Goal: Communication & Community: Connect with others

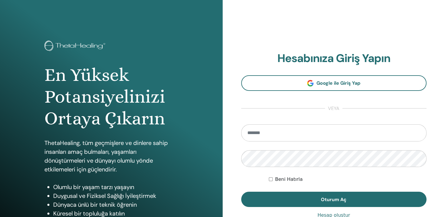
type input "**********"
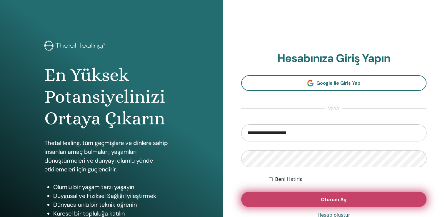
click at [304, 199] on button "Oturum Aç" at bounding box center [333, 199] width 185 height 15
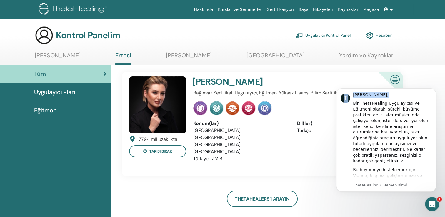
drag, startPoint x: 402, startPoint y: 95, endPoint x: 327, endPoint y: 134, distance: 84.9
click html "T [PERSON_NAME], Bir ThetaHealing Uygulayıcısı ve Eğitmeni olarak, sürekli büyü…"
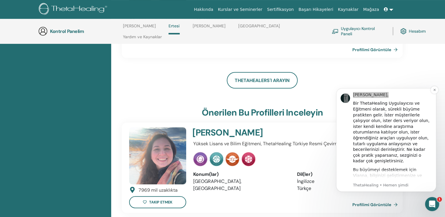
scroll to position [154, 0]
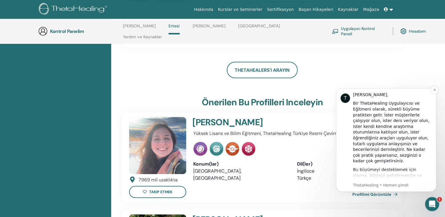
click at [430, 120] on div "Bir ThetaHealing Uygulayıcısı ve Eğitmeni olarak, sürekli büyüme pratikten geli…" at bounding box center [392, 131] width 79 height 63
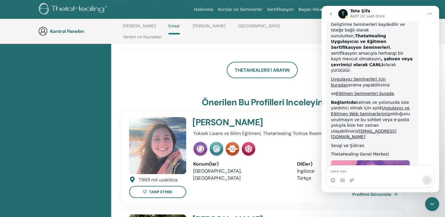
scroll to position [347, 0]
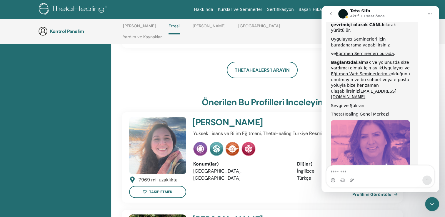
click at [315, 62] on div "ThetaHealers'ı arayın" at bounding box center [262, 70] width 281 height 16
click at [339, 3] on div "Hakkında Kurslar ve [DEMOGRAPHIC_DATA] Sertifikasyon Başarı Hikayeleri Kaynakla…" at bounding box center [222, 9] width 409 height 19
click at [174, 10] on div "Hakkında Kurslar ve [DEMOGRAPHIC_DATA] Sertifikasyon Başarı Hikayeleri Kaynakla…" at bounding box center [263, 9] width 299 height 11
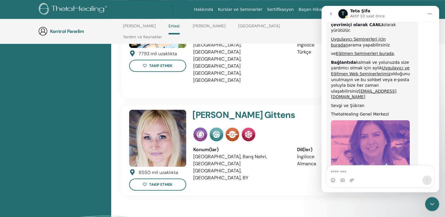
scroll to position [389, 0]
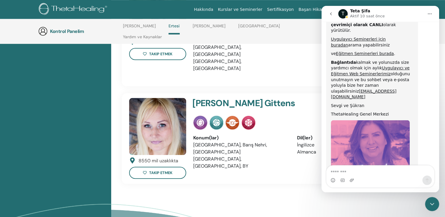
click at [431, 204] on icon "Close Intercom Messenger" at bounding box center [431, 203] width 7 height 7
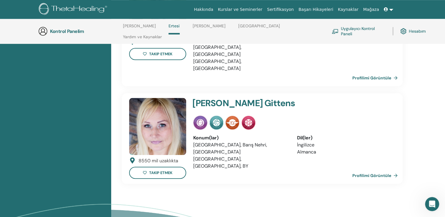
scroll to position [347, 0]
click at [431, 204] on icon "Open Intercom Messenger" at bounding box center [432, 204] width 10 height 10
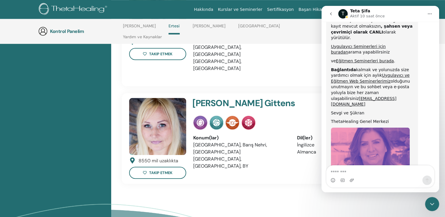
scroll to position [330, 0]
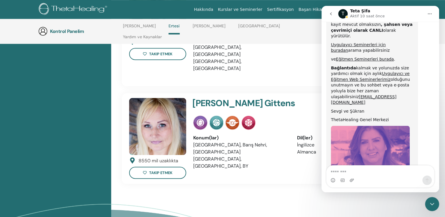
click at [338, 2] on div "Hakkında Kurslar ve [DEMOGRAPHIC_DATA] Sertifikasyon Başarı Hikayeleri Kaynakla…" at bounding box center [222, 9] width 409 height 19
click at [328, 11] on button "Geri Git" at bounding box center [330, 13] width 11 height 11
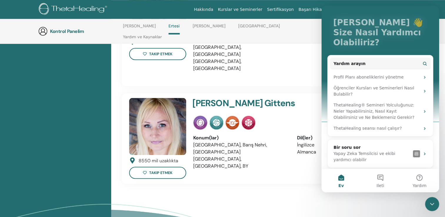
scroll to position [32, 0]
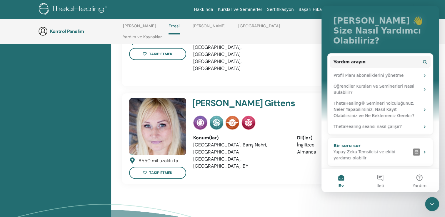
click at [415, 151] on img "İnterkom habercisi" at bounding box center [416, 151] width 7 height 7
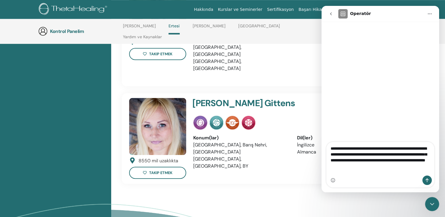
type textarea "**********"
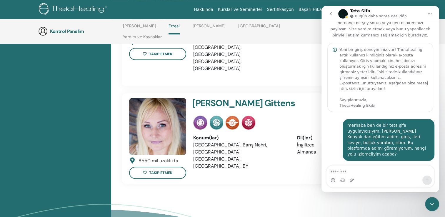
scroll to position [25, 0]
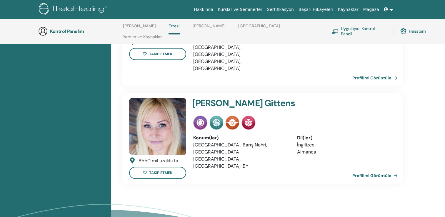
click at [215, 8] on link "Hakkında" at bounding box center [203, 9] width 24 height 11
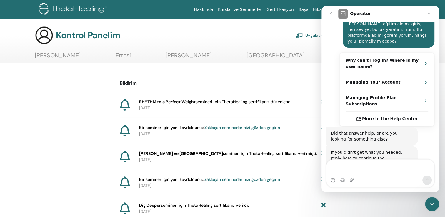
scroll to position [119, 0]
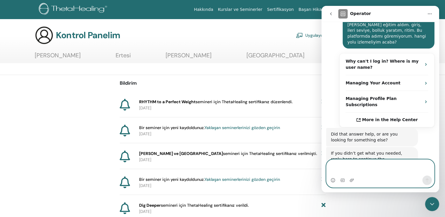
click at [360, 165] on textarea "Message…" at bounding box center [380, 168] width 108 height 16
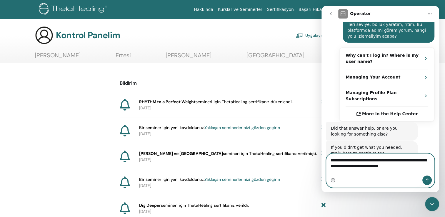
type textarea "**********"
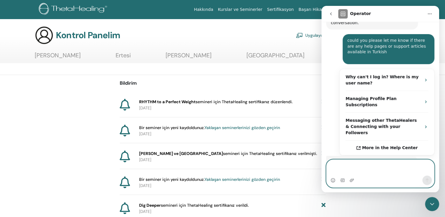
scroll to position [267, 0]
